Goal: Transaction & Acquisition: Purchase product/service

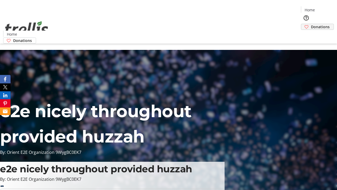
click at [311, 24] on span "Donations" at bounding box center [320, 27] width 19 height 6
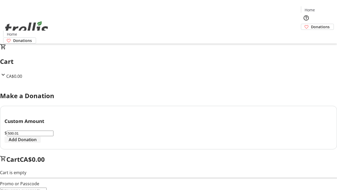
type input "500.01"
click at [37, 142] on span "Add Donation" at bounding box center [23, 139] width 28 height 6
